Goal: Task Accomplishment & Management: Manage account settings

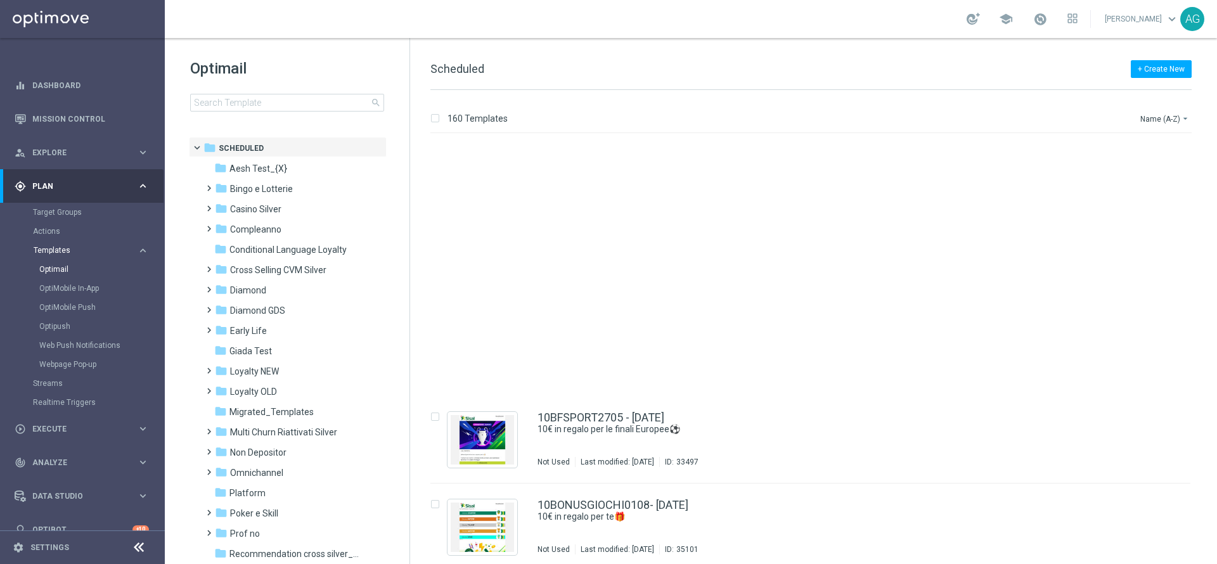
scroll to position [285, 0]
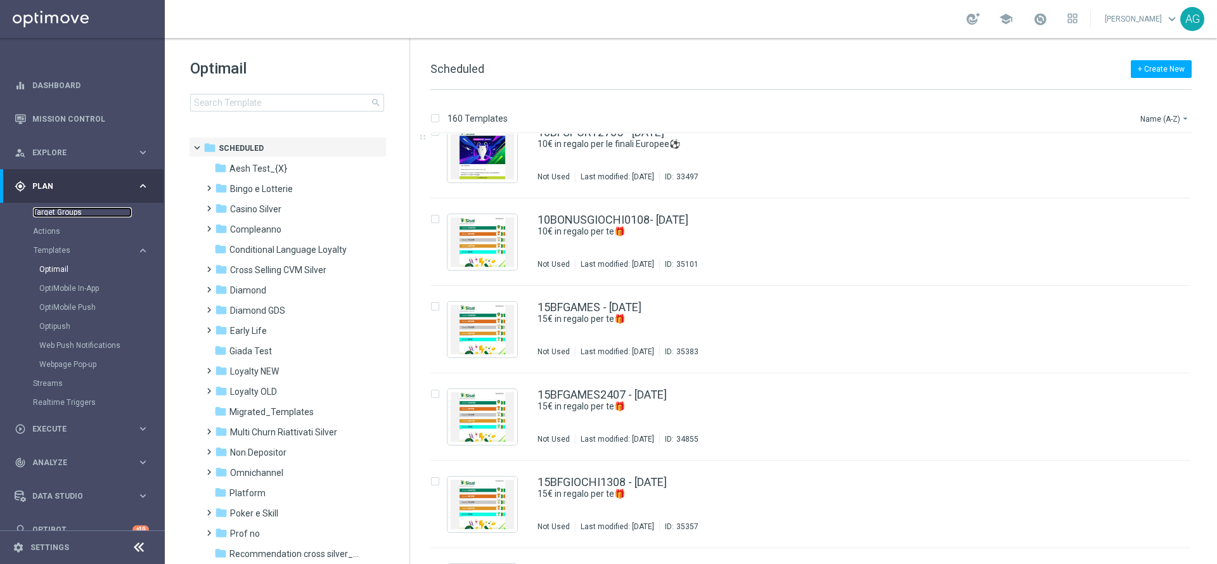
click at [65, 214] on link "Target Groups" at bounding box center [82, 212] width 99 height 10
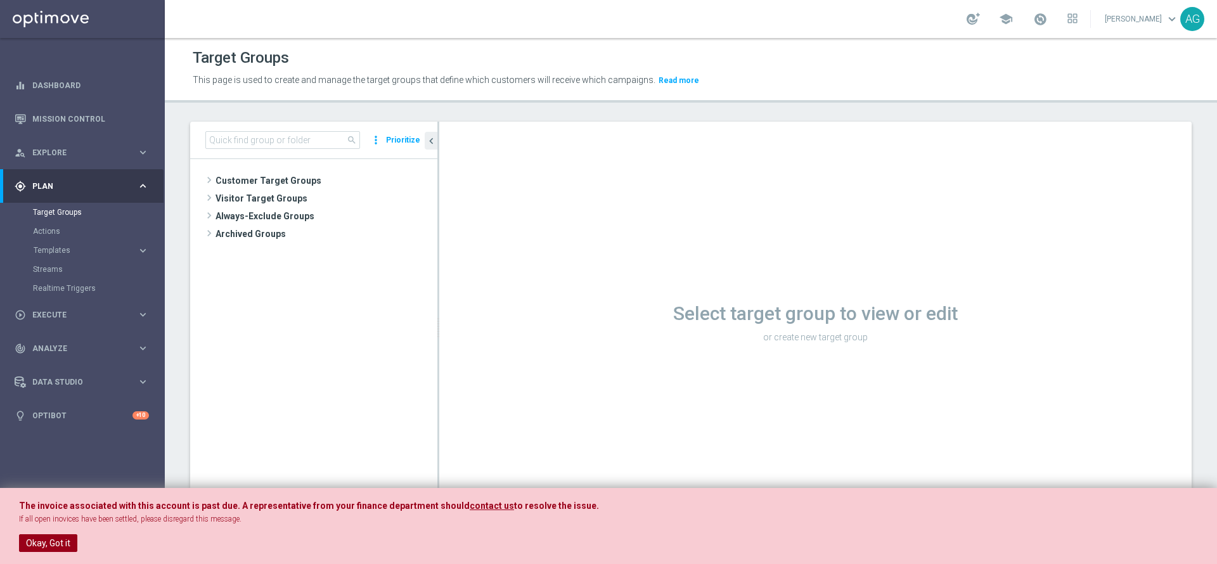
click at [58, 535] on button "Okay, Got it" at bounding box center [48, 543] width 58 height 18
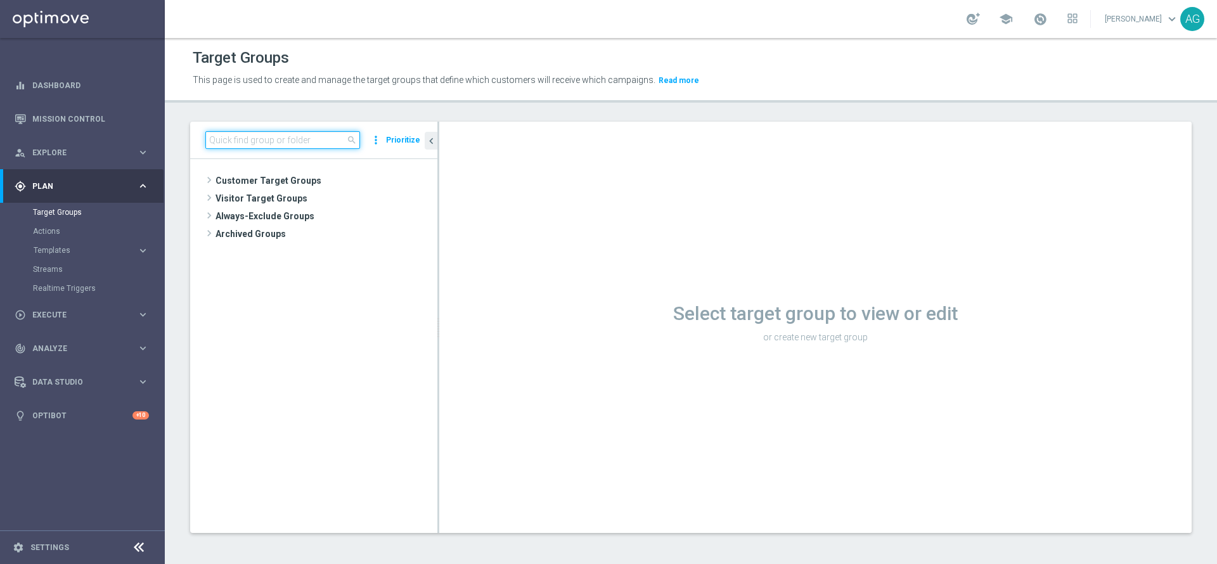
click at [264, 132] on input at bounding box center [282, 140] width 155 height 18
paste input "VIPS 26.08 WB STAR-MASTER-TALENT-EXPERT-BOOMBET"
type input "VIPS 26.08 WB STAR-MASTER-TALENT-EXPERT-BOOMBET"
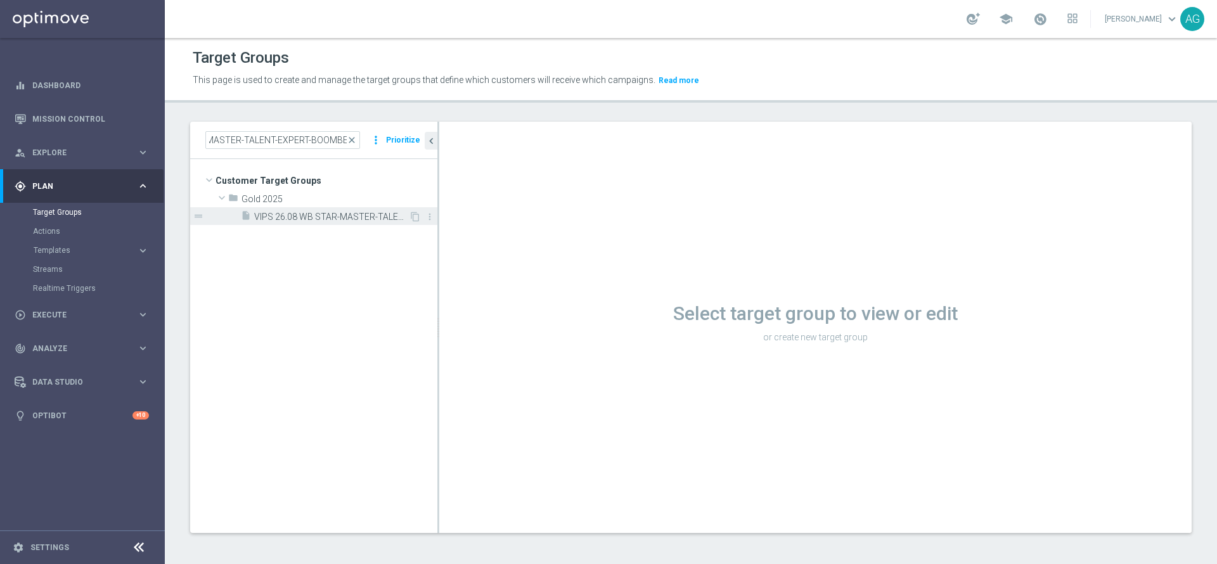
click at [323, 207] on div "insert_drive_file VIPS 26.08 WB STAR-MASTER-TALENT-EXPERT-BOOMBET" at bounding box center [325, 216] width 168 height 18
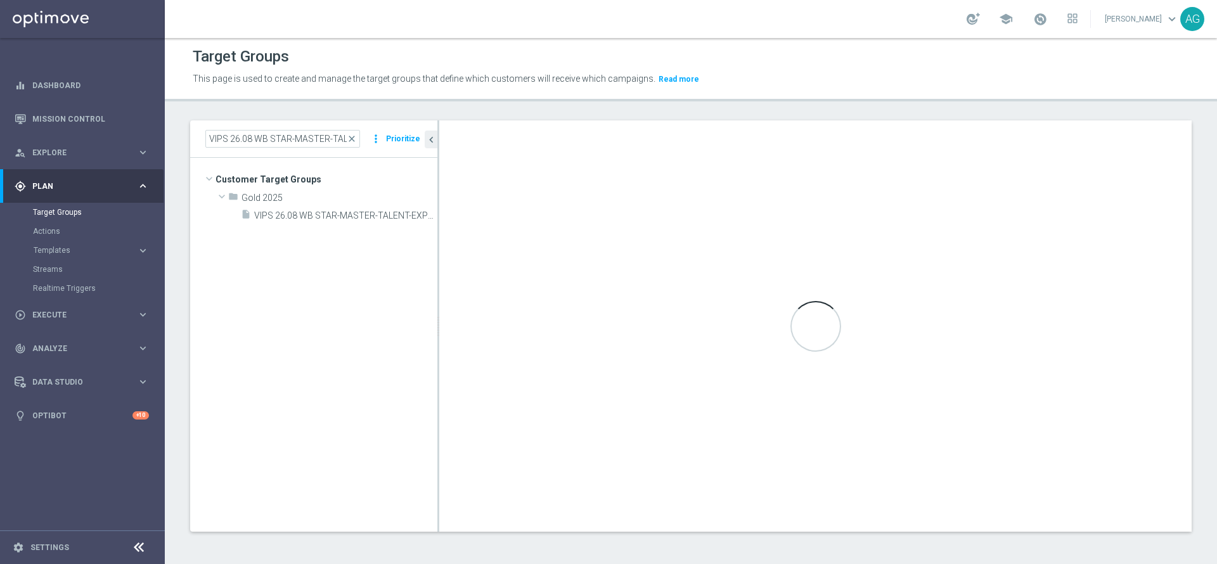
scroll to position [0, 0]
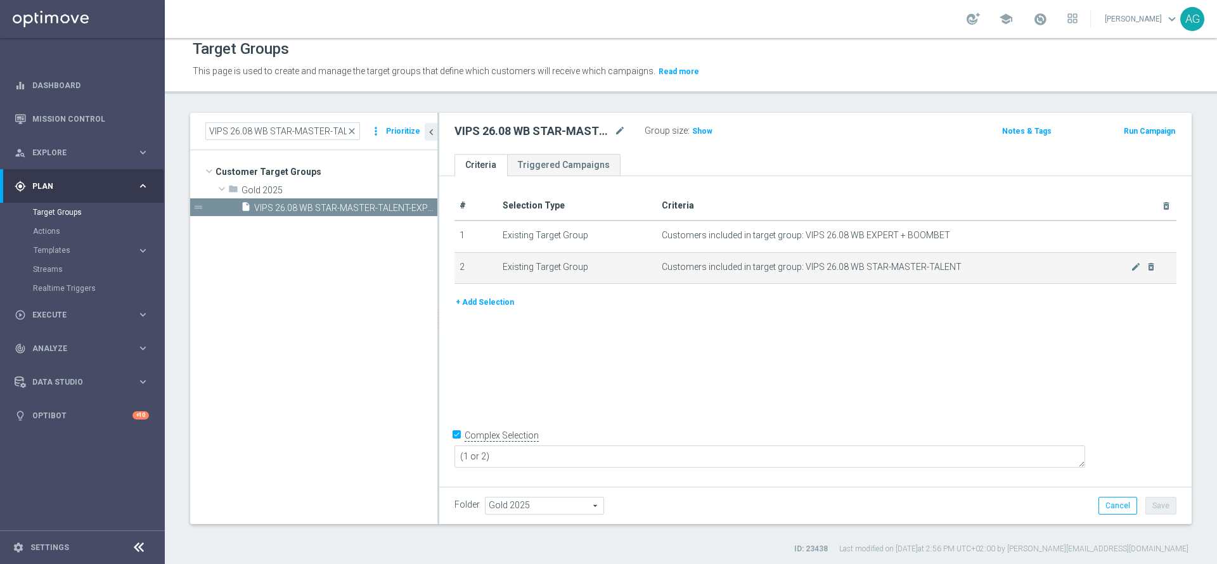
scroll to position [11, 0]
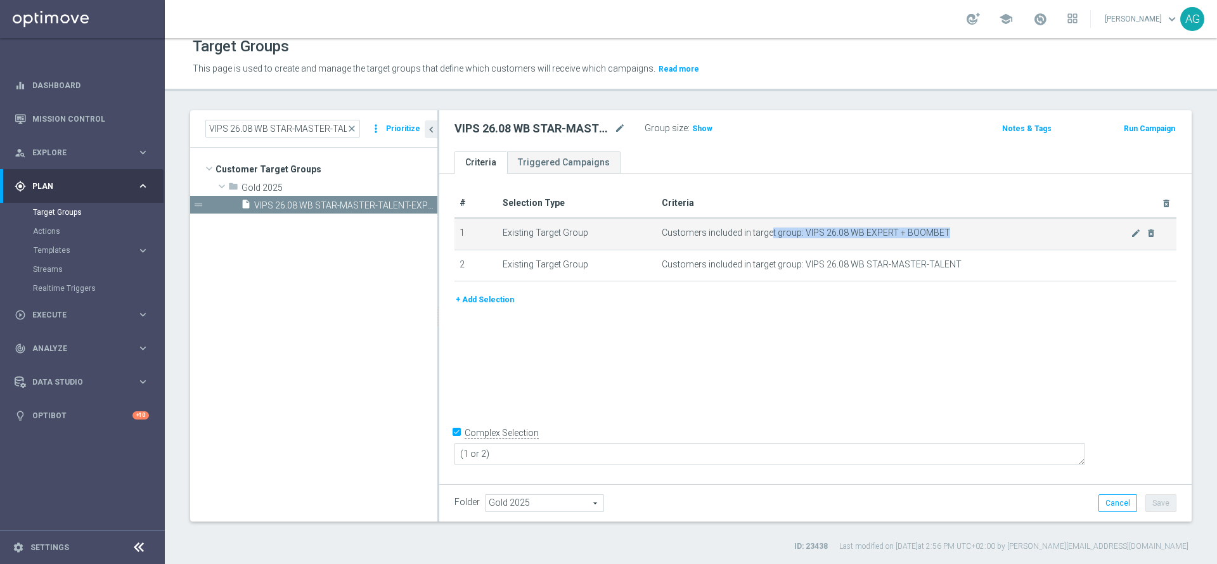
drag, startPoint x: 765, startPoint y: 233, endPoint x: 947, endPoint y: 229, distance: 181.3
click at [947, 229] on span "Customers included in target group: VIPS 26.08 WB EXPERT + BOOMBET" at bounding box center [895, 232] width 469 height 11
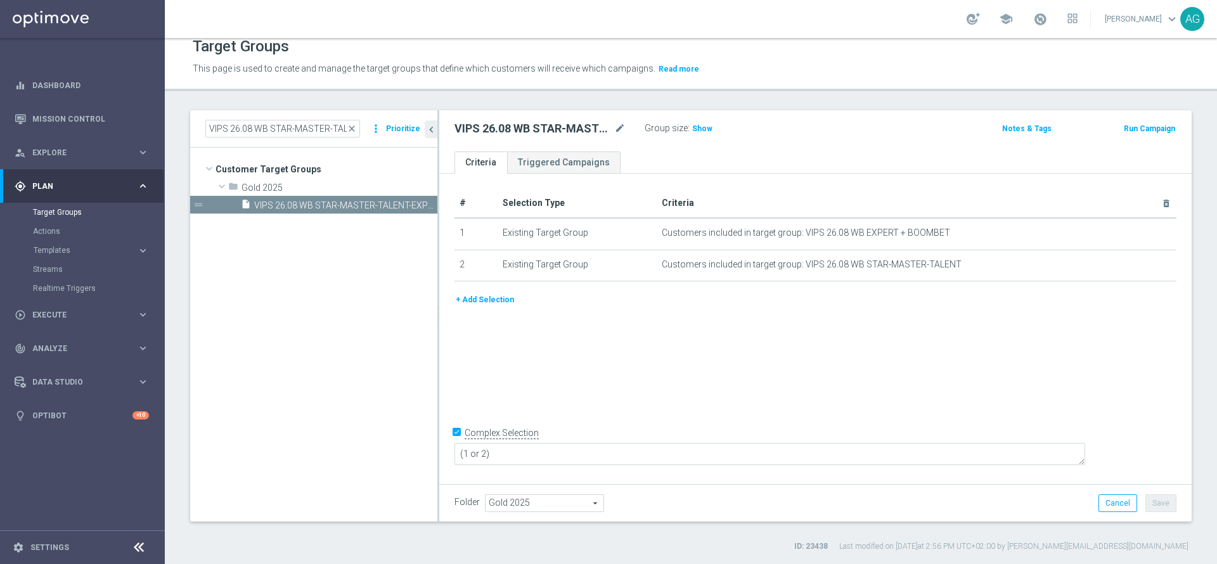
click at [744, 303] on div "+ Add Selection" at bounding box center [815, 300] width 741 height 14
click at [703, 127] on span "Show" at bounding box center [702, 128] width 20 height 9
click at [354, 132] on span "close" at bounding box center [352, 129] width 10 height 10
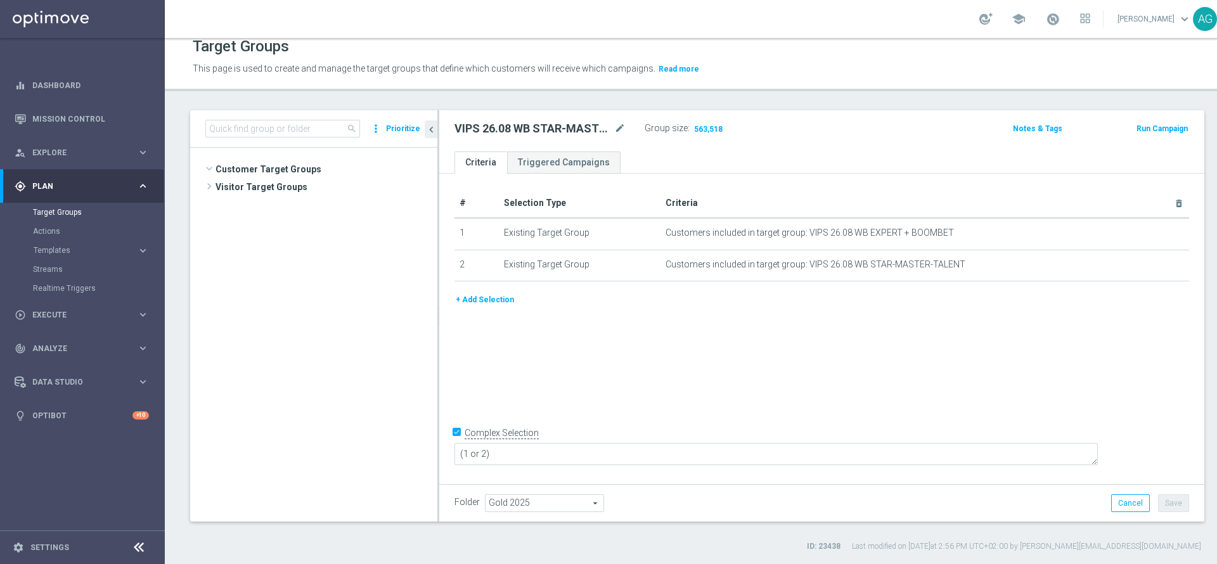
scroll to position [12334, 0]
